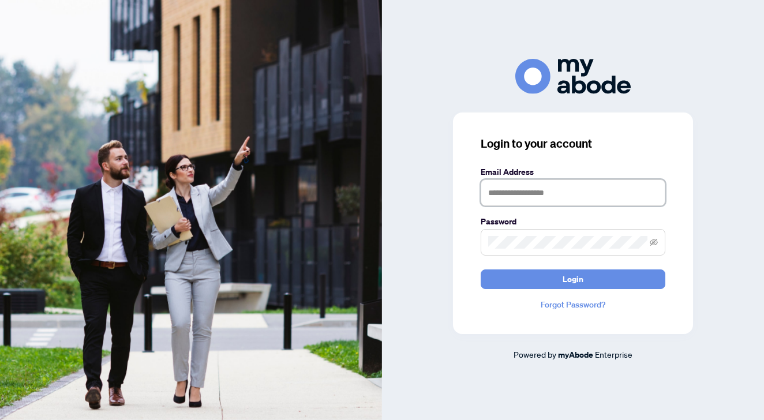
click at [552, 192] on input "text" at bounding box center [573, 192] width 185 height 27
type input "**********"
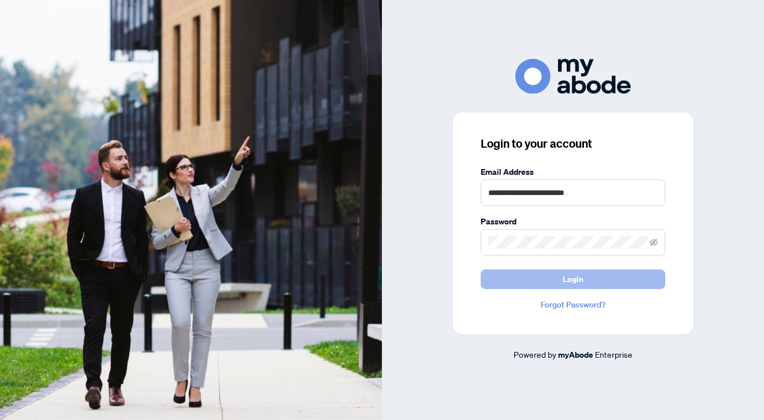
click at [561, 288] on button "Login" at bounding box center [573, 279] width 185 height 20
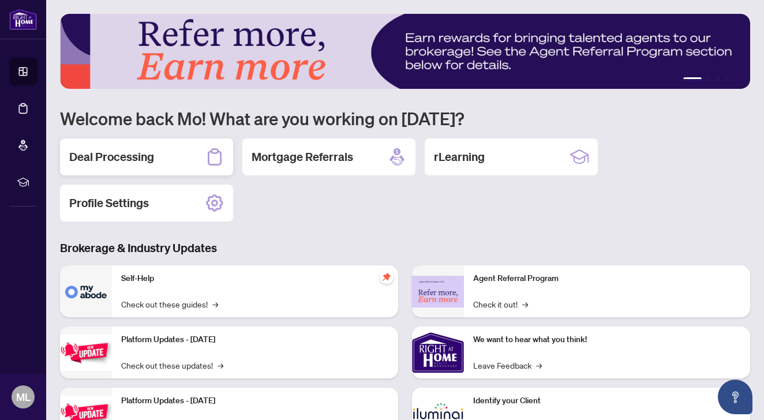
click at [115, 151] on h2 "Deal Processing" at bounding box center [111, 157] width 85 height 16
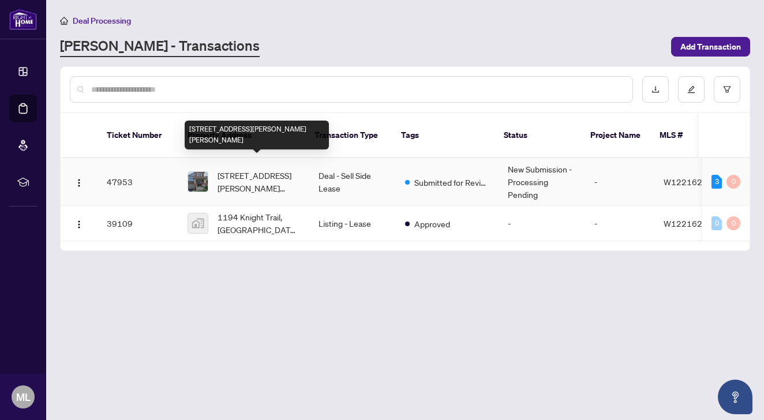
click at [254, 169] on span "1194 Knight Tr, Milton, Ontario L9T 5R9, Canada" at bounding box center [259, 181] width 83 height 25
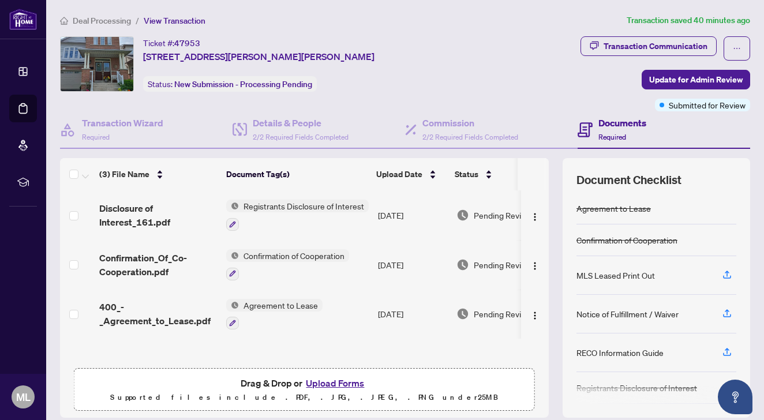
click at [651, 350] on div "RECO Information Guide" at bounding box center [619, 352] width 87 height 13
click at [625, 352] on div "RECO Information Guide" at bounding box center [619, 352] width 87 height 13
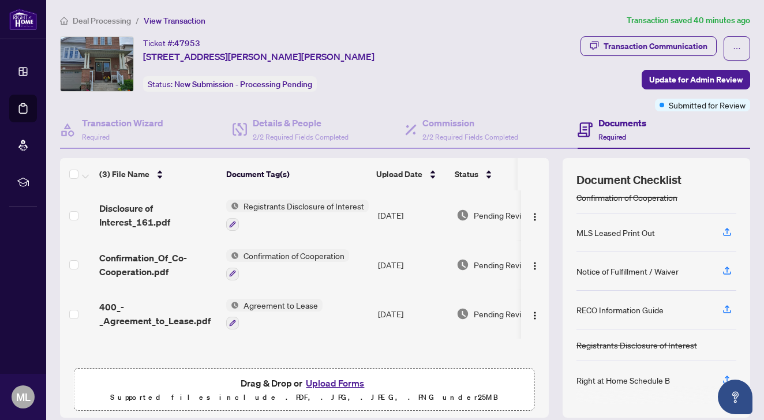
scroll to position [43, 0]
click at [723, 305] on icon "button" at bounding box center [727, 309] width 10 height 10
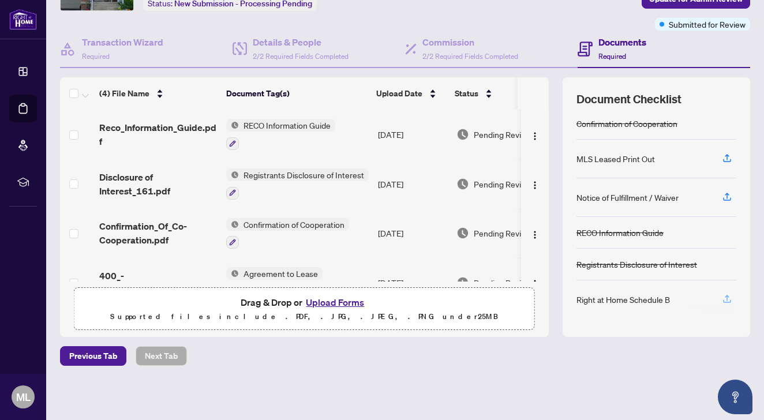
scroll to position [80, 0]
click at [728, 299] on icon "button" at bounding box center [727, 299] width 10 height 10
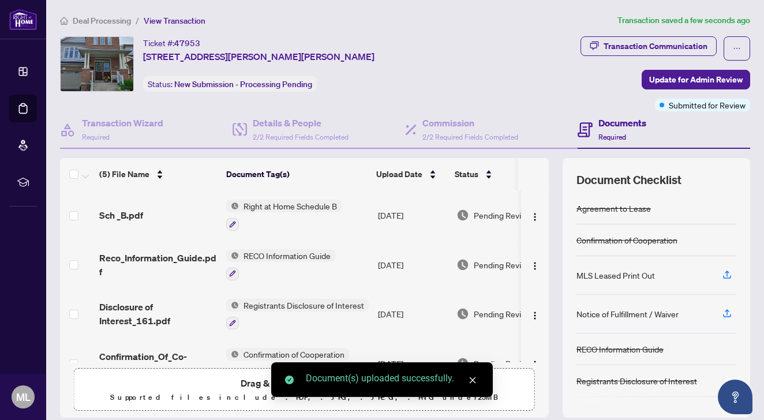
scroll to position [0, 0]
click at [698, 76] on span "Update for Admin Review" at bounding box center [695, 79] width 93 height 18
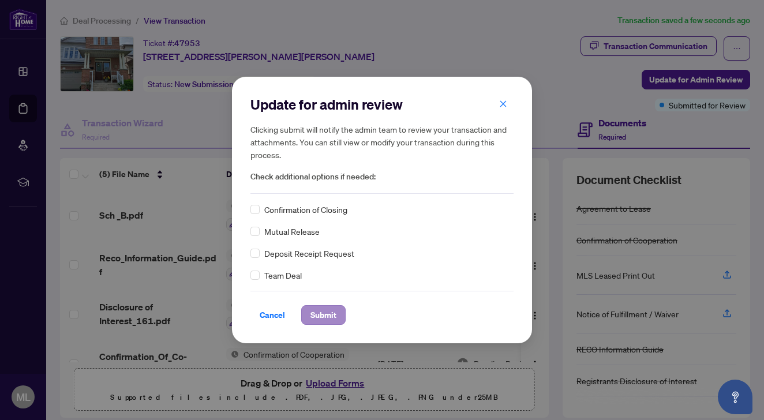
click at [324, 314] on span "Submit" at bounding box center [323, 315] width 26 height 18
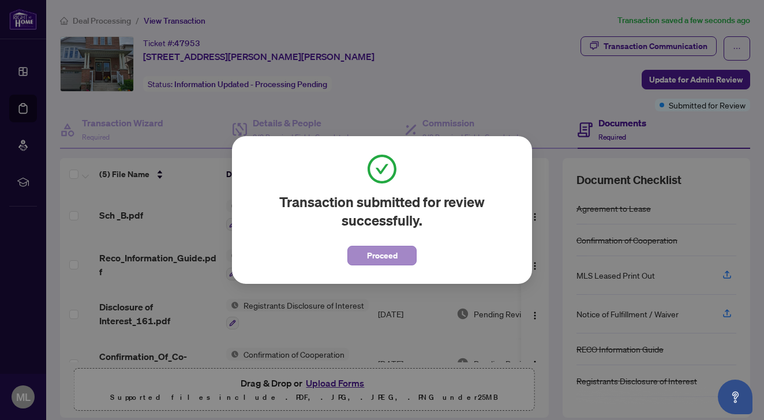
click at [385, 254] on span "Proceed" at bounding box center [382, 255] width 31 height 18
